Goal: Task Accomplishment & Management: Use online tool/utility

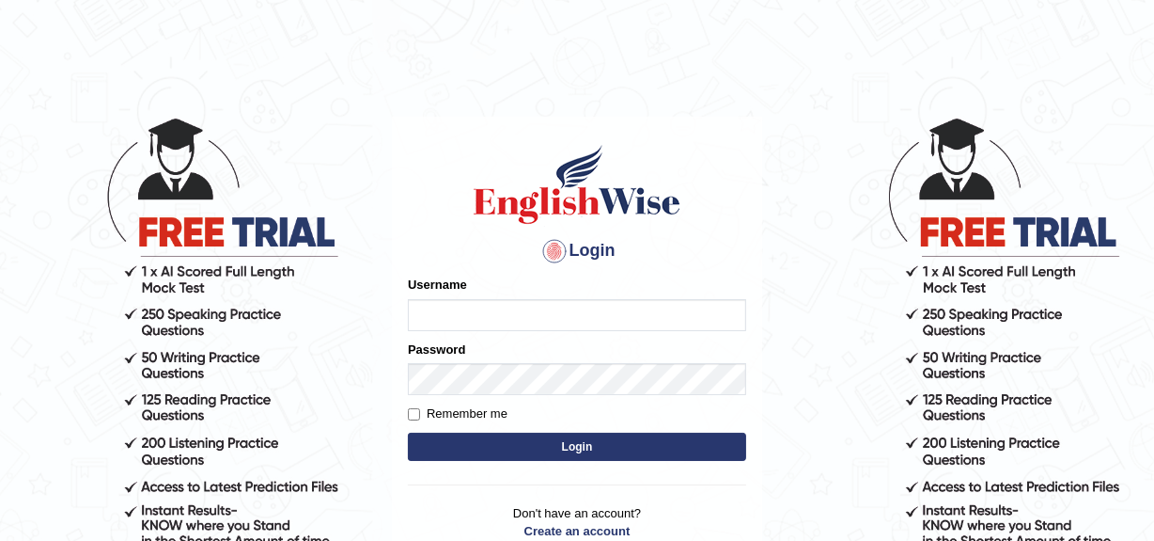
type input "jaspreet1991"
click at [519, 450] on button "Login" at bounding box center [577, 446] width 338 height 28
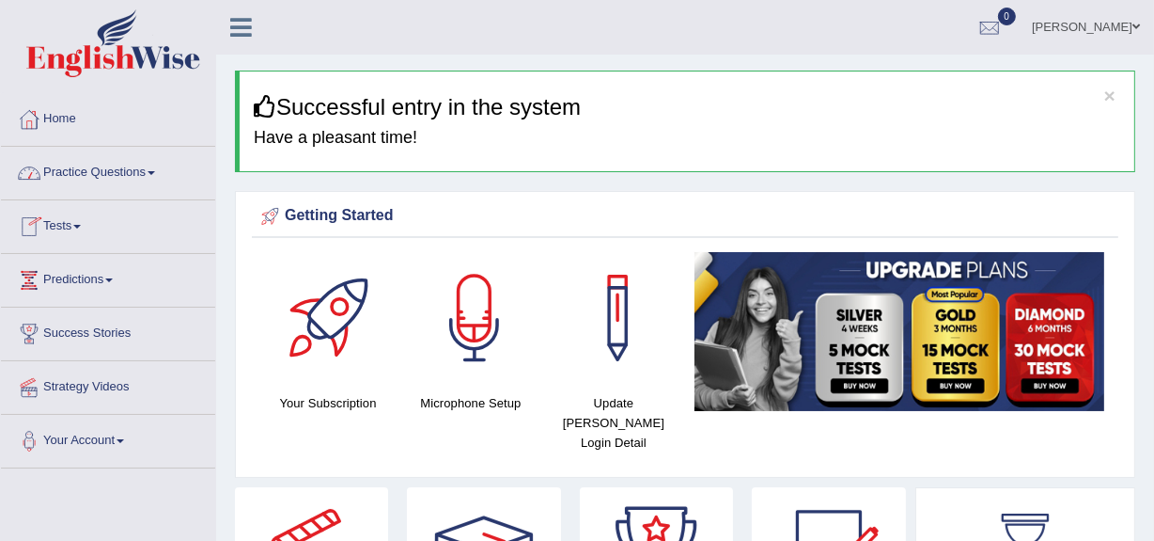
click at [63, 224] on link "Tests" at bounding box center [108, 223] width 214 height 47
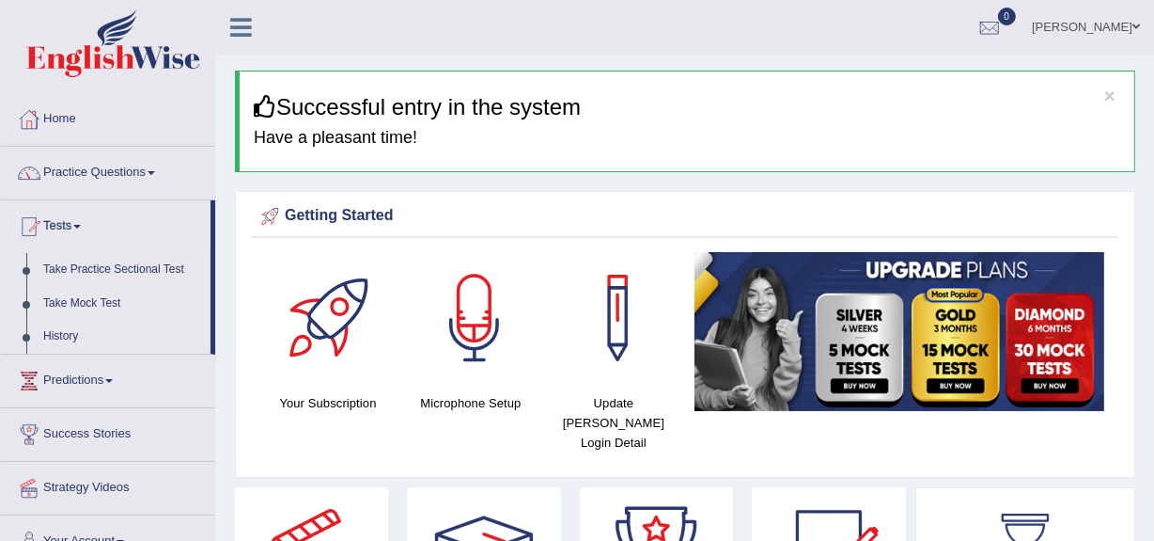
click at [97, 306] on link "Take Mock Test" at bounding box center [123, 304] width 176 height 34
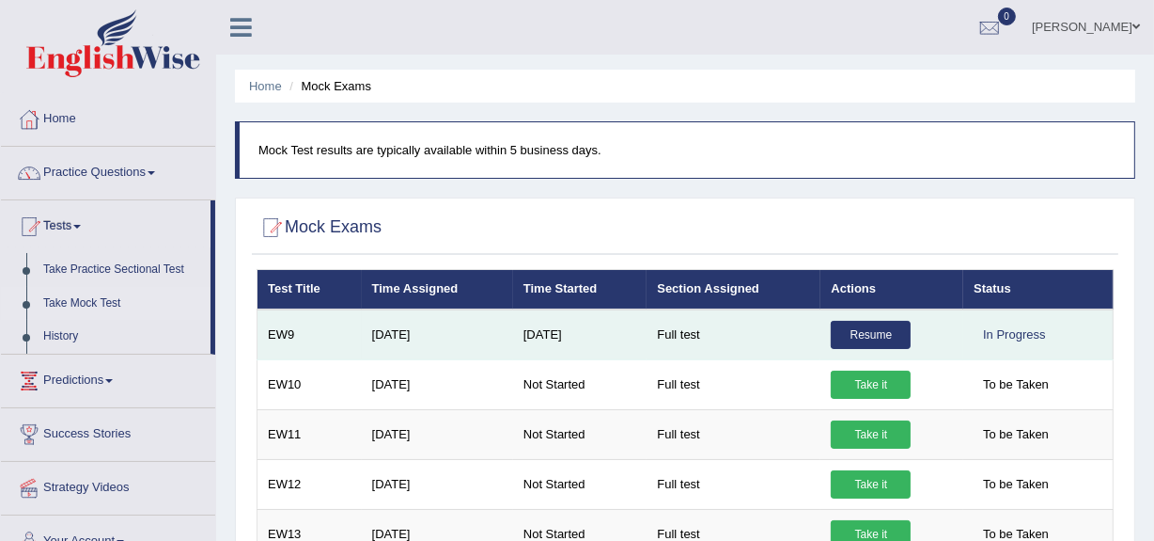
click at [866, 337] on link "Resume" at bounding box center [871, 335] width 80 height 28
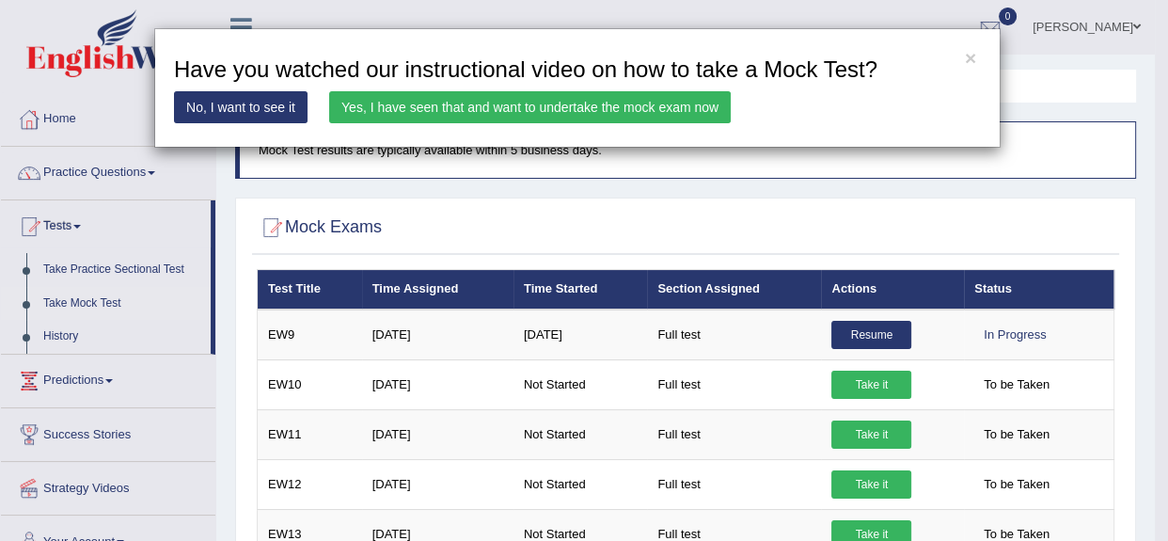
click at [662, 110] on link "Yes, I have seen that and want to undertake the mock exam now" at bounding box center [529, 107] width 401 height 32
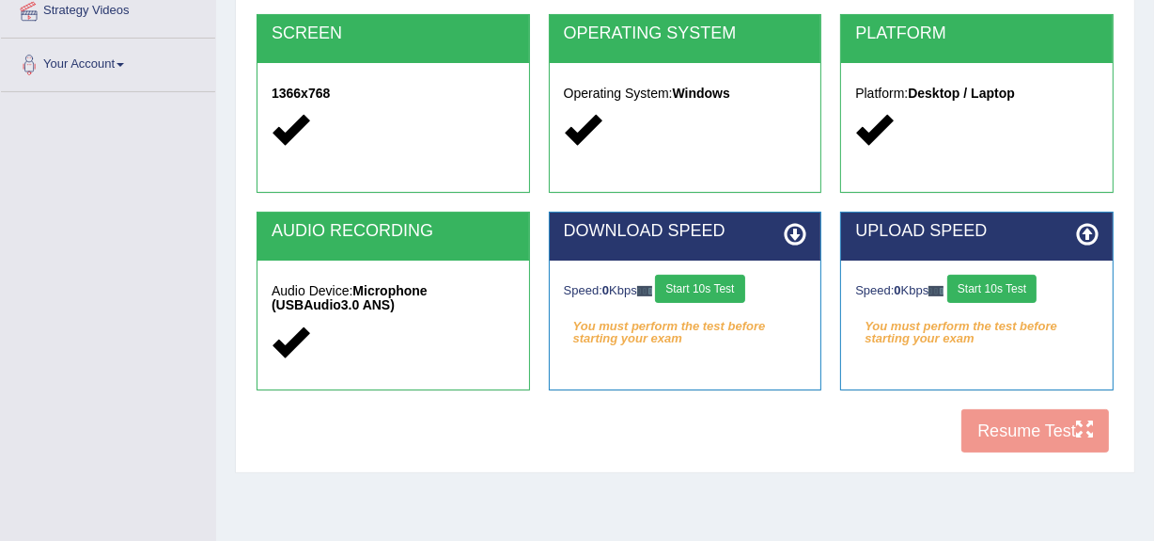
scroll to position [410, 0]
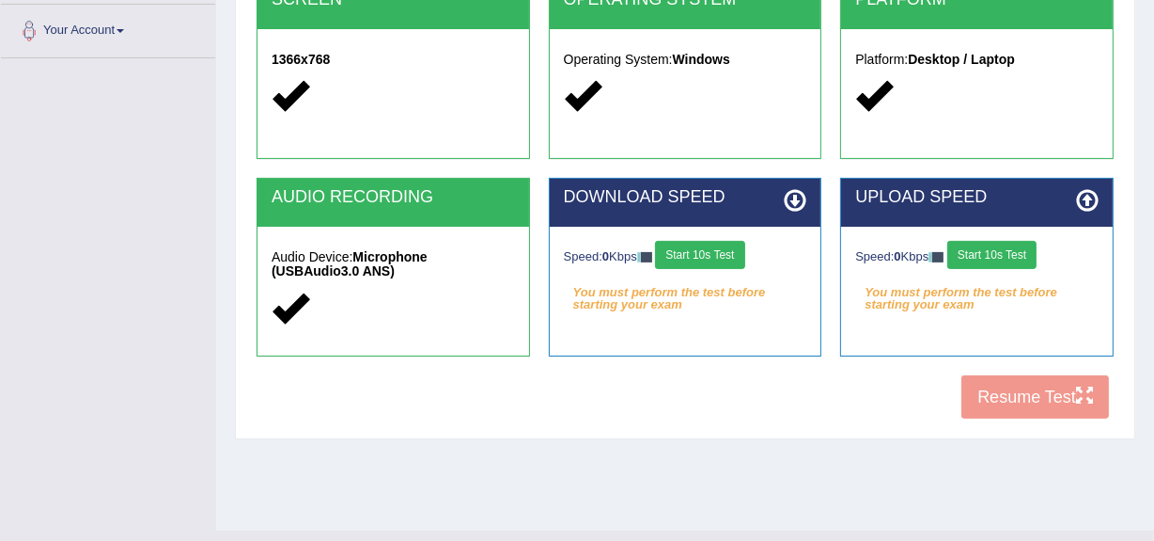
click at [717, 257] on button "Start 10s Test" at bounding box center [699, 255] width 89 height 28
click at [972, 264] on button "Start 10s Test" at bounding box center [992, 255] width 89 height 28
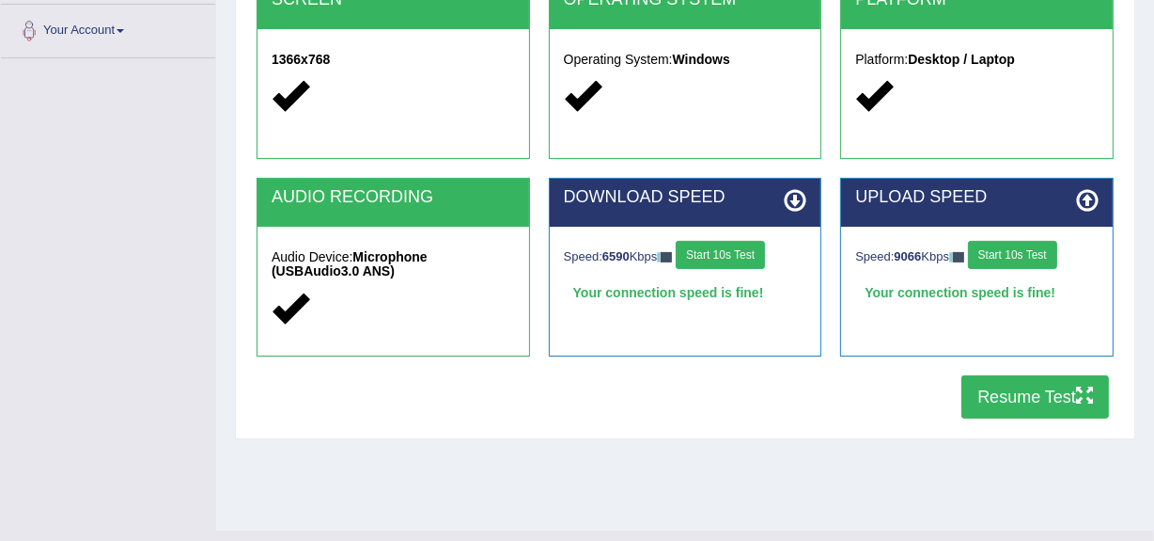
click at [977, 309] on div "Speed: 9066 Kbps Start 10s Test Your connection speed is fine!" at bounding box center [977, 274] width 272 height 94
click at [1023, 389] on button "Resume Test" at bounding box center [1036, 396] width 148 height 43
